Goal: Check status

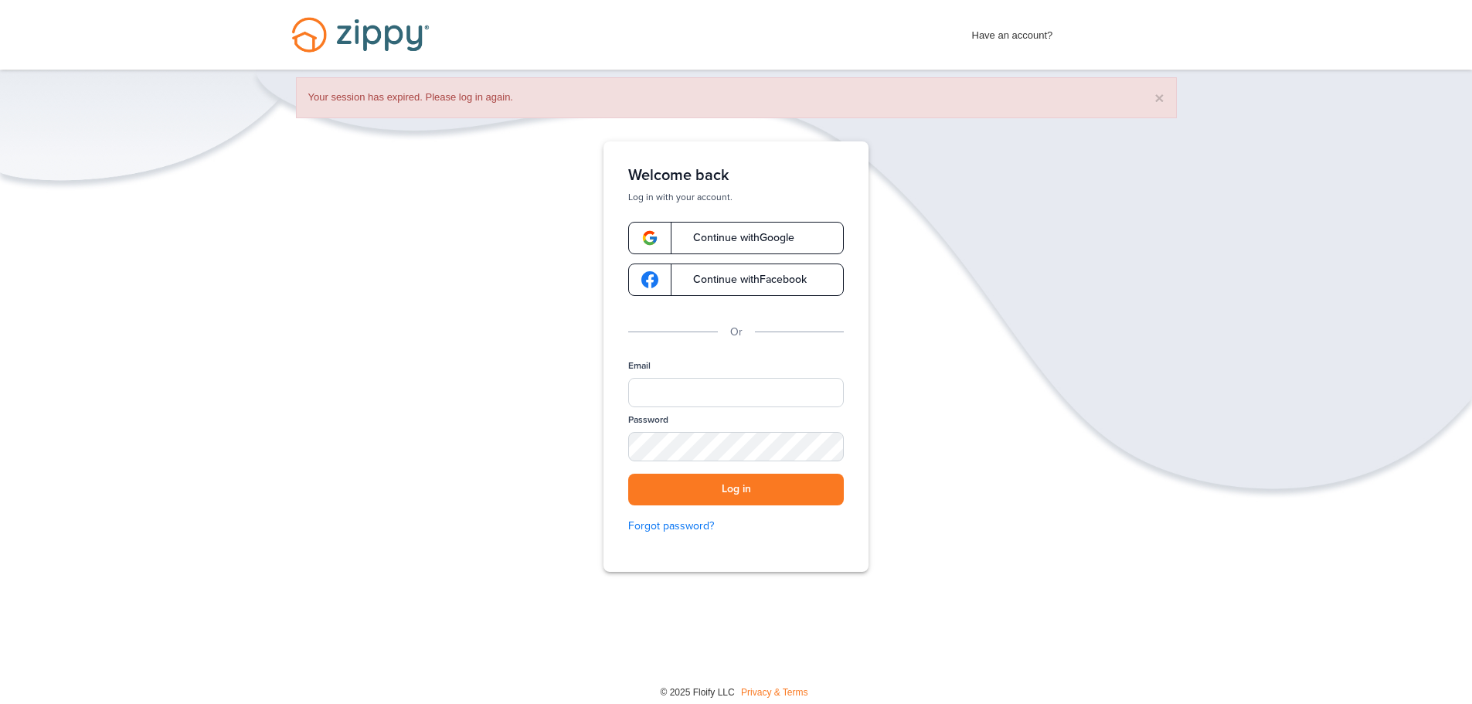
click at [704, 234] on span "Continue with Google" at bounding box center [736, 238] width 117 height 11
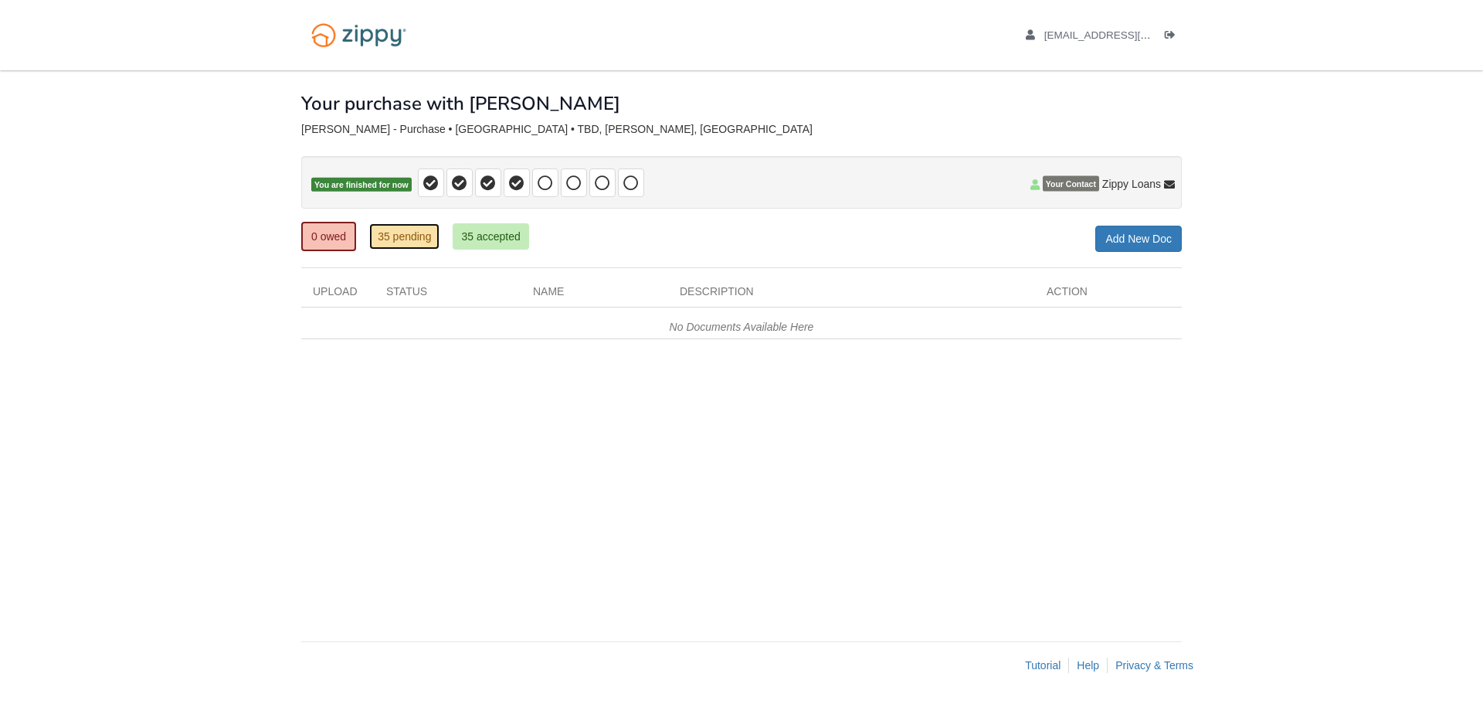
click at [401, 236] on link "35 pending" at bounding box center [404, 236] width 70 height 26
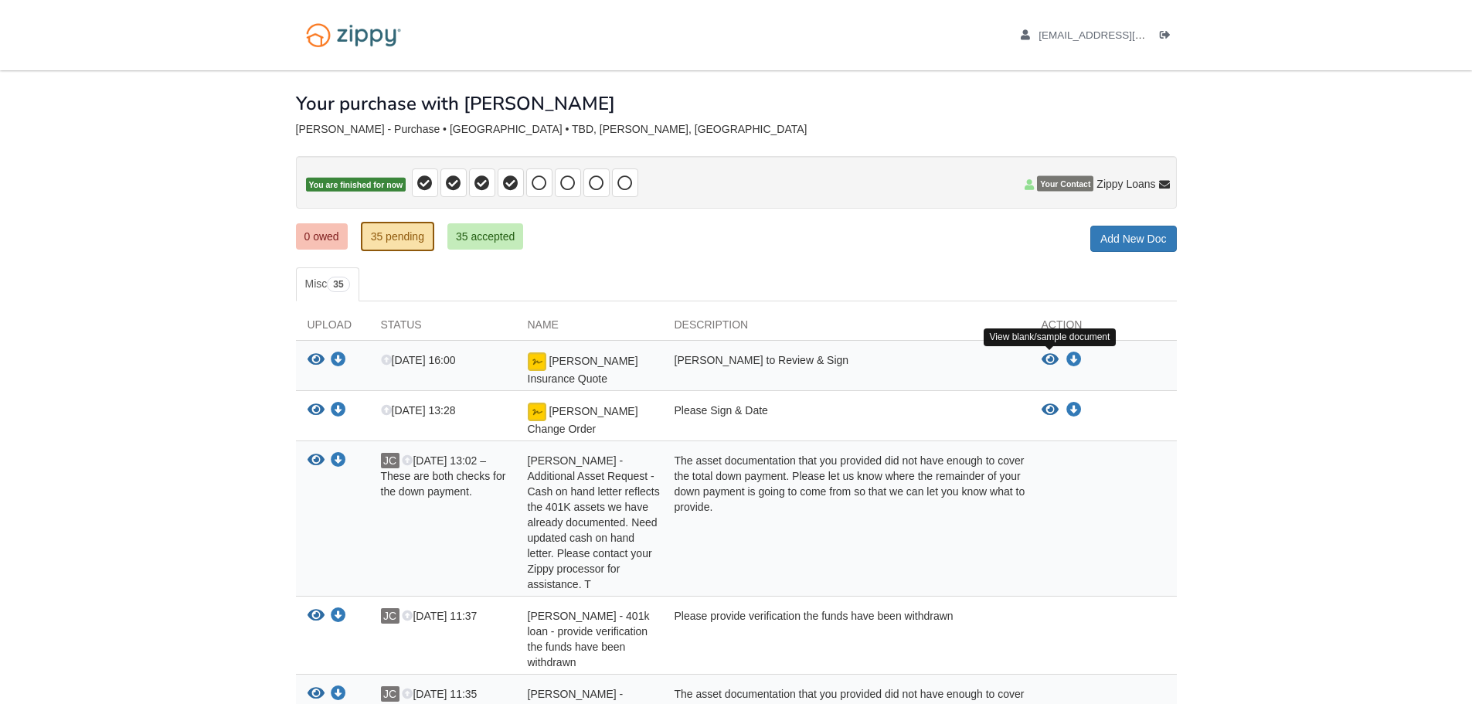
click at [1049, 357] on icon "View Wrona Insurance Quote" at bounding box center [1049, 359] width 17 height 15
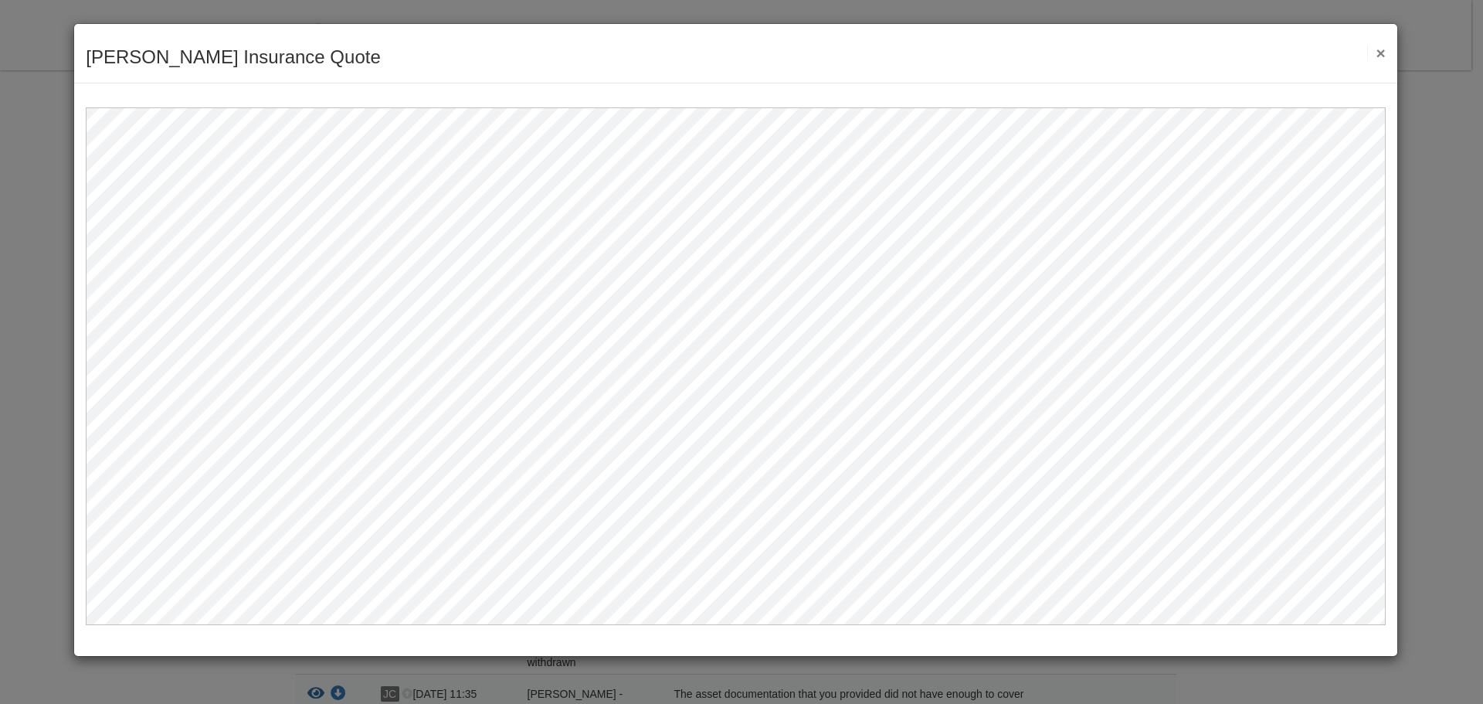
click at [1379, 51] on button "×" at bounding box center [1376, 53] width 18 height 16
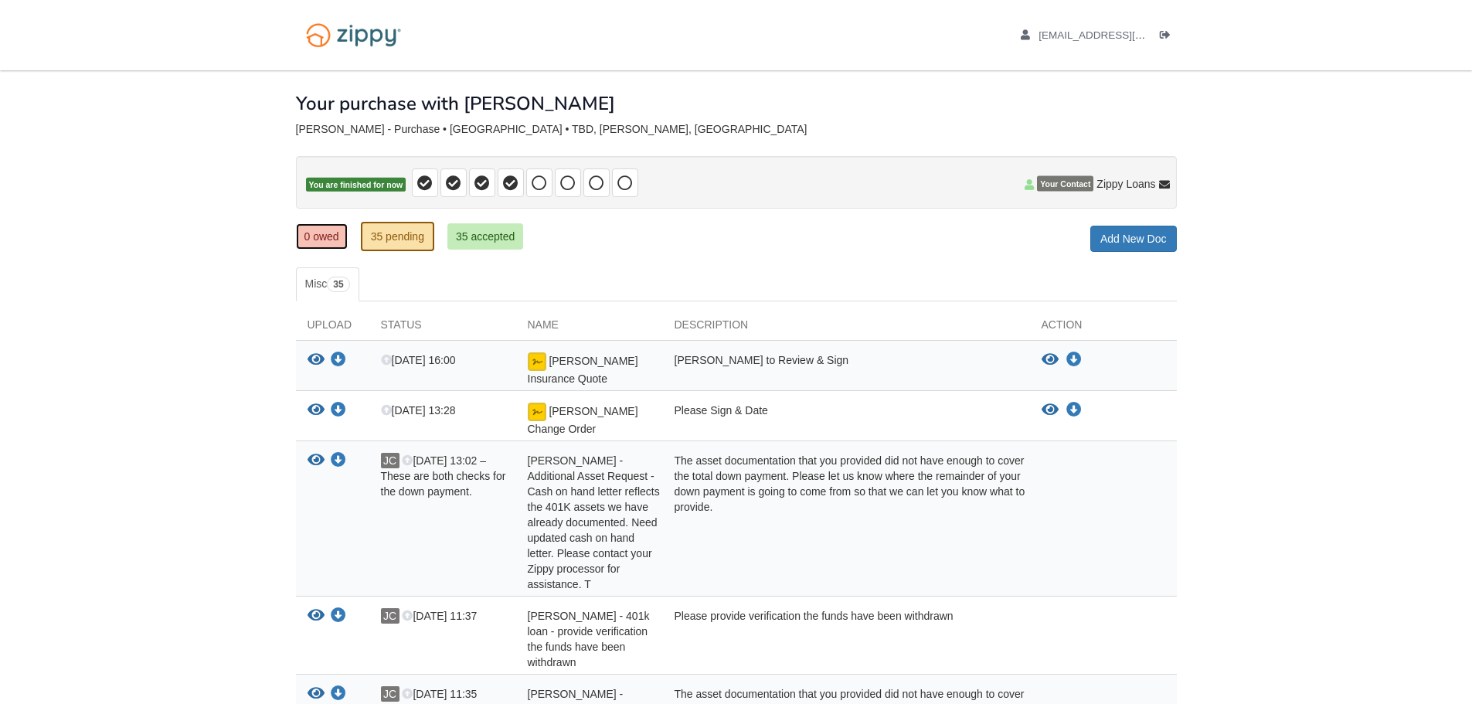
click at [325, 236] on link "0 owed" at bounding box center [322, 236] width 52 height 26
